Goal: Information Seeking & Learning: Learn about a topic

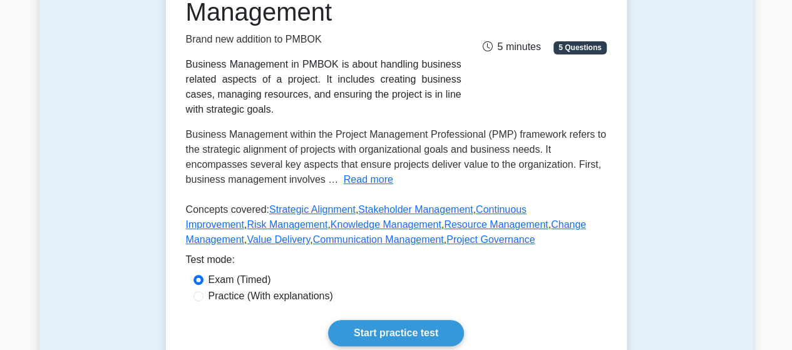
scroll to position [466, 0]
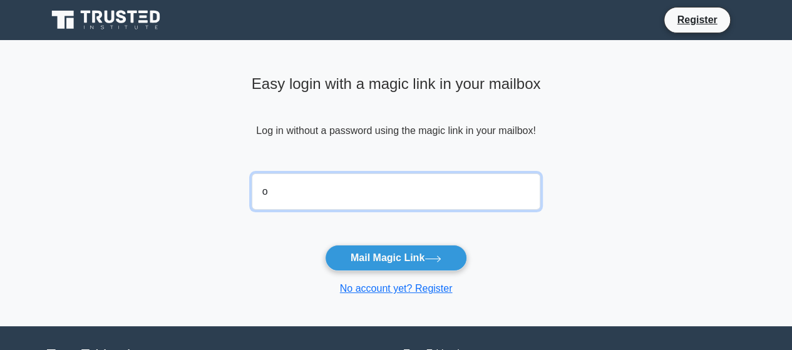
type input "olisa.onugbolu@gmail.com"
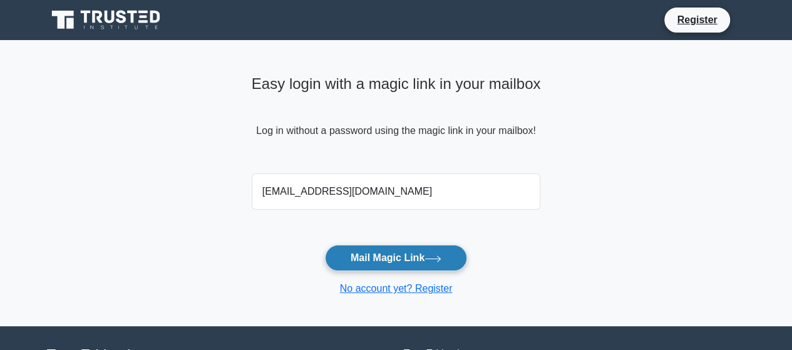
click at [383, 261] on button "Mail Magic Link" at bounding box center [396, 258] width 142 height 26
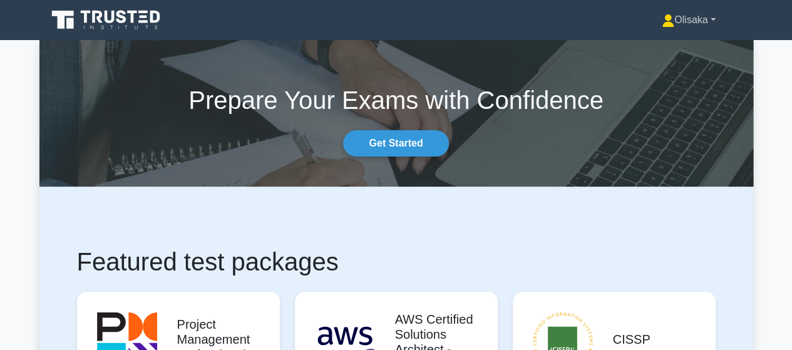
click at [667, 19] on link "Olisaka" at bounding box center [687, 20] width 113 height 25
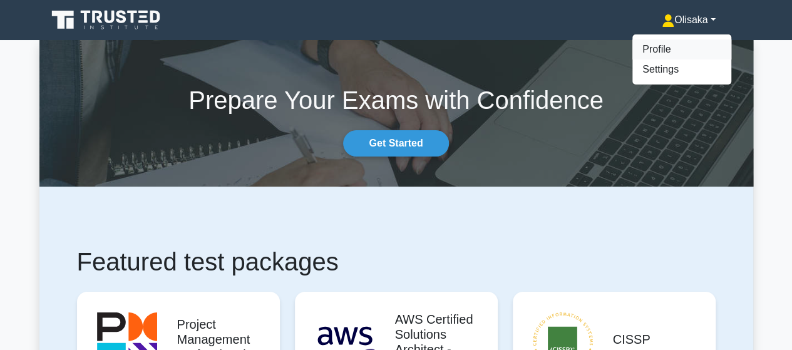
click at [641, 51] on link "Profile" at bounding box center [681, 49] width 99 height 20
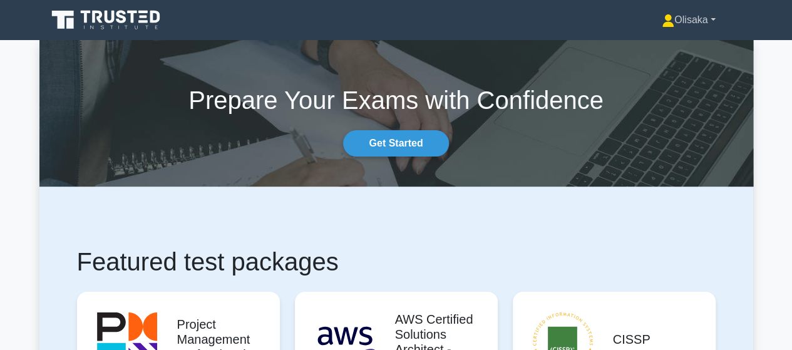
click at [678, 16] on link "Olisaka" at bounding box center [687, 20] width 113 height 25
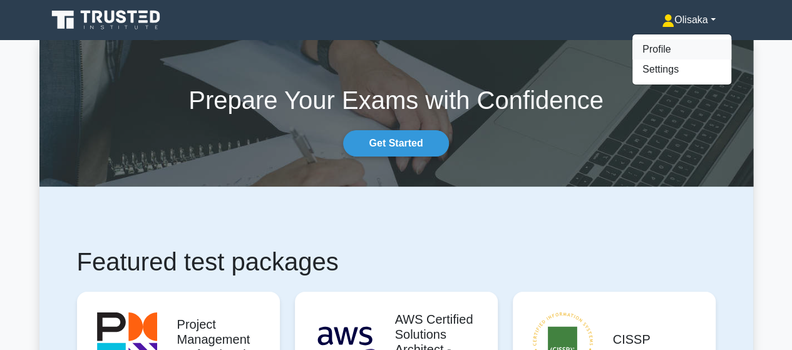
click at [651, 48] on link "Profile" at bounding box center [681, 49] width 99 height 20
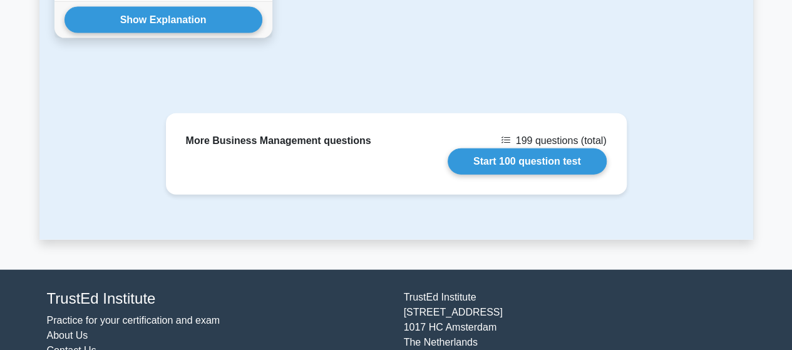
scroll to position [1439, 0]
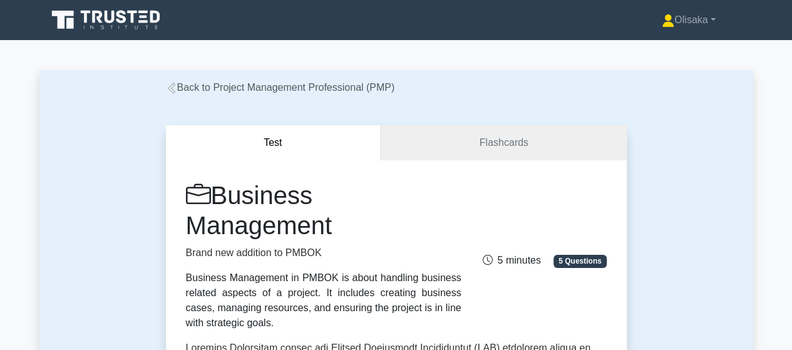
click at [190, 91] on link "Back to Project Management Professional (PMP)" at bounding box center [280, 87] width 229 height 11
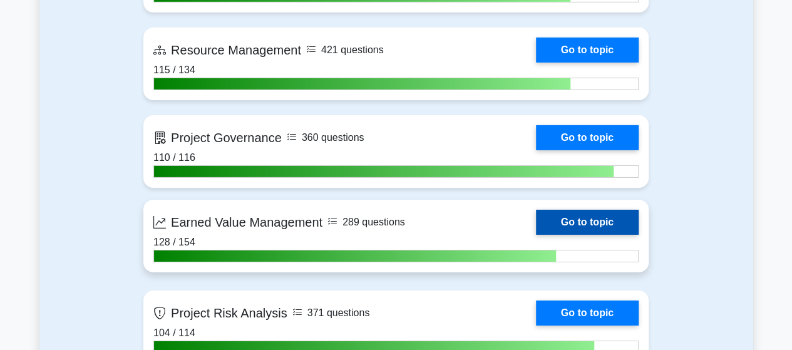
scroll to position [2002, 0]
